Goal: Find specific page/section: Find specific page/section

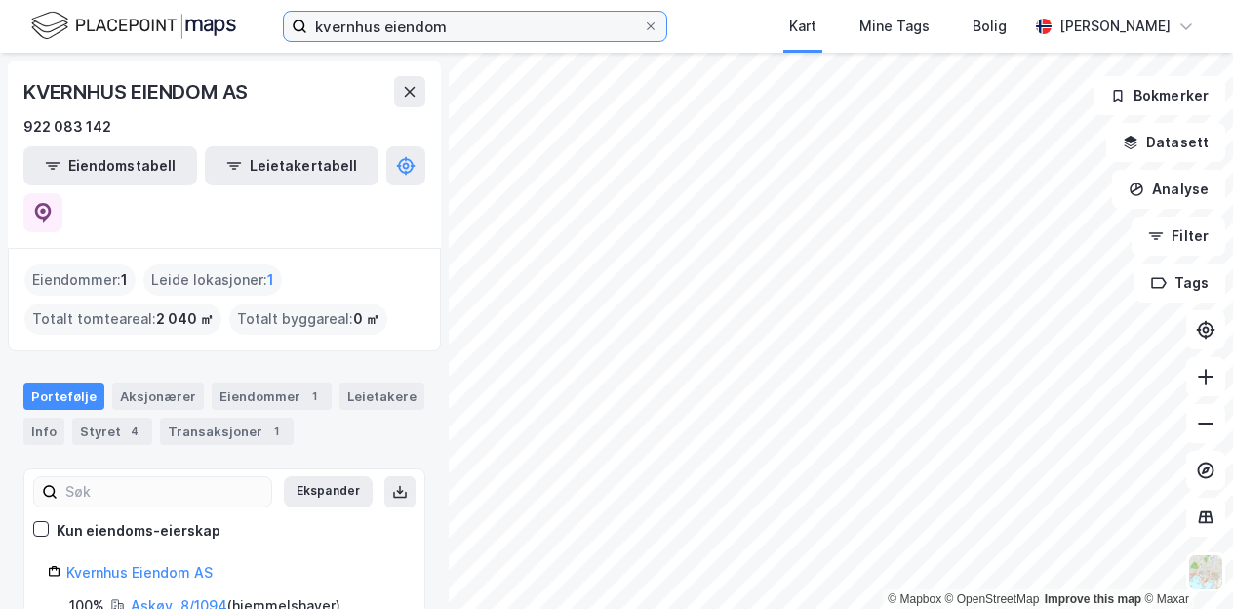
click at [511, 24] on input "kvernhus eiendom" at bounding box center [475, 26] width 336 height 29
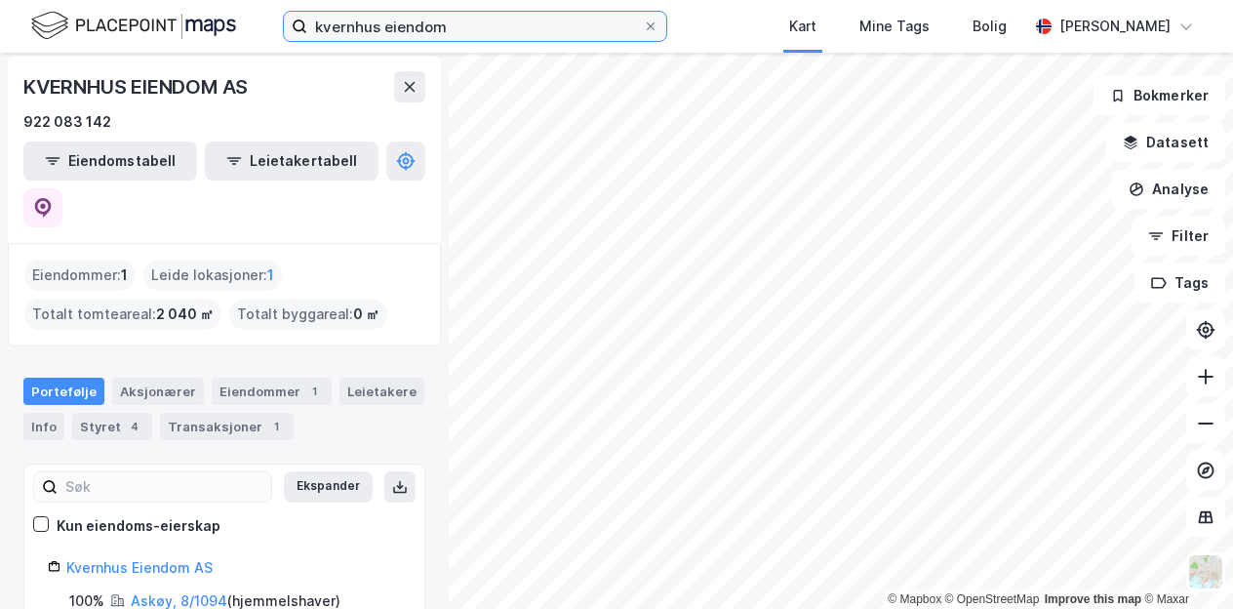
click at [511, 24] on input "kvernhus eiendom" at bounding box center [475, 26] width 336 height 29
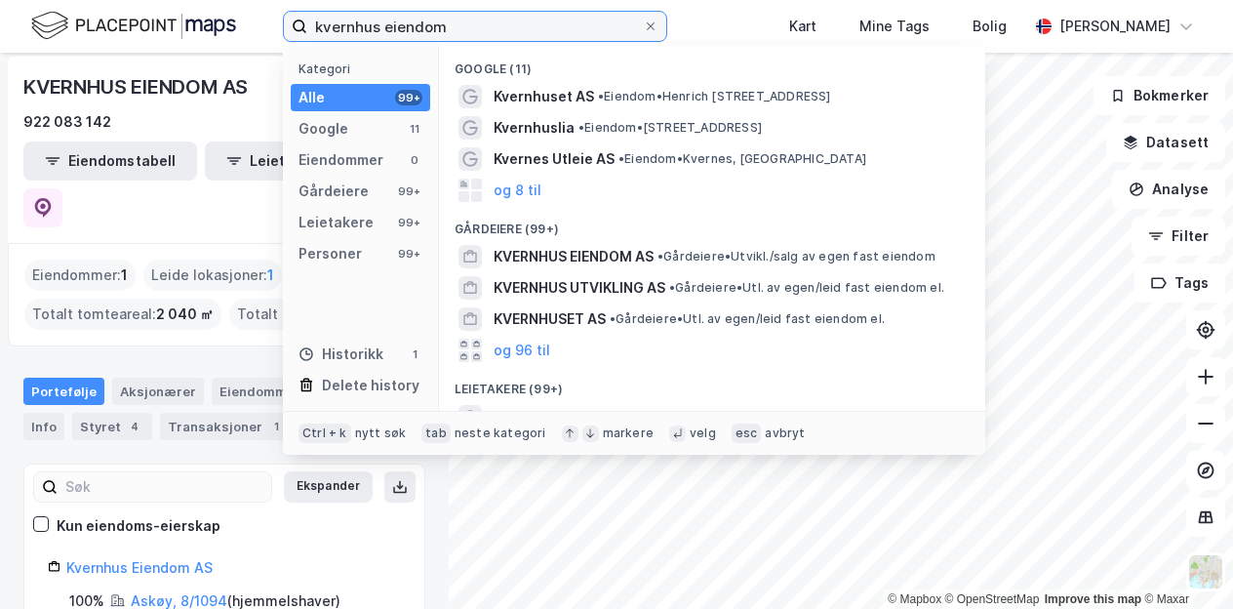
click at [511, 24] on input "kvernhus eiendom" at bounding box center [475, 26] width 336 height 29
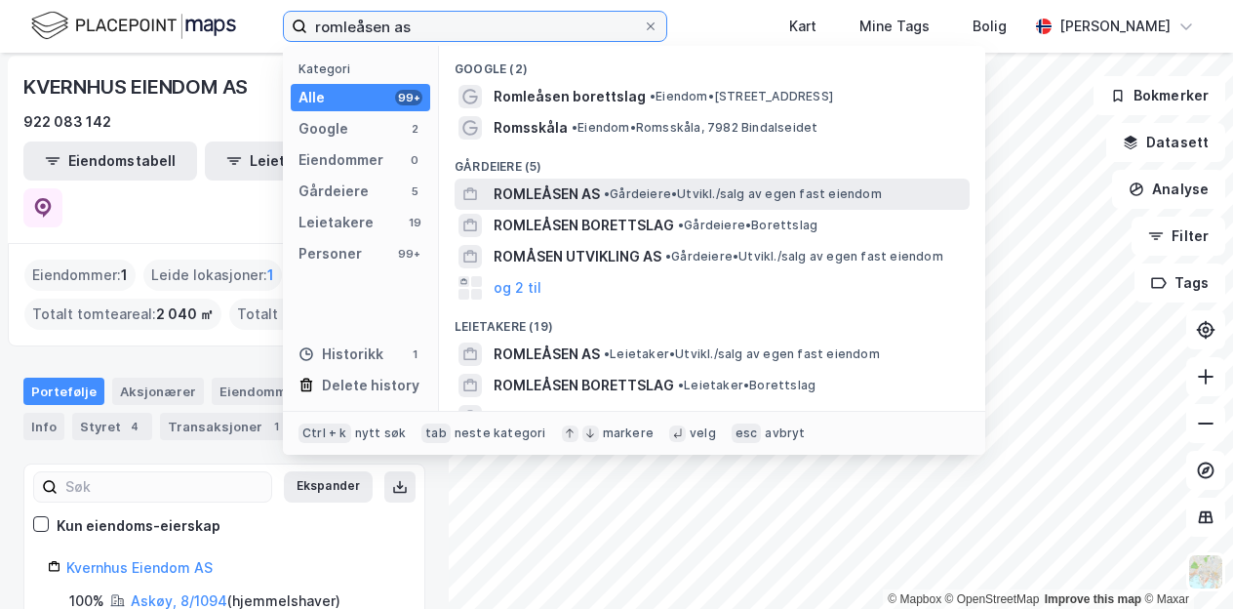
type input "romleåsen as"
click at [649, 199] on span "• Gårdeiere • [GEOGRAPHIC_DATA]/salg av egen fast eiendom" at bounding box center [743, 194] width 278 height 16
